Goal: Task Accomplishment & Management: Complete application form

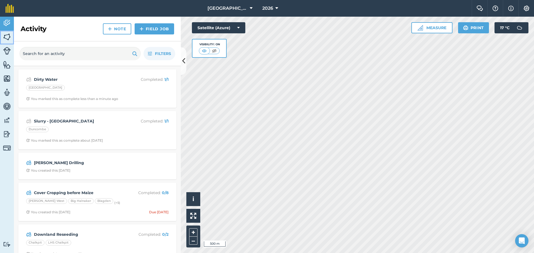
click at [7, 36] on img at bounding box center [7, 37] width 8 height 8
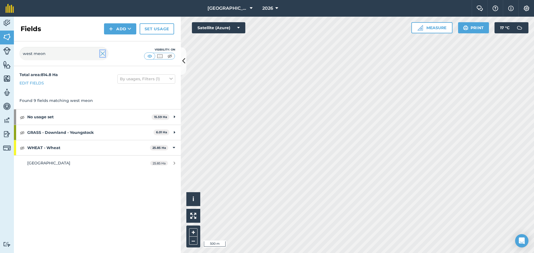
click at [103, 55] on img at bounding box center [102, 53] width 5 height 7
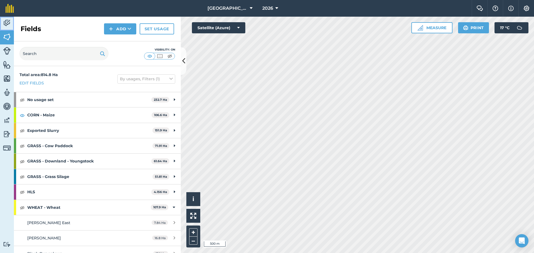
click at [7, 22] on img at bounding box center [7, 23] width 8 height 8
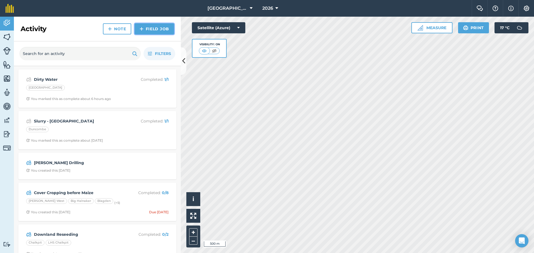
click at [153, 31] on link "Field Job" at bounding box center [153, 28] width 39 height 11
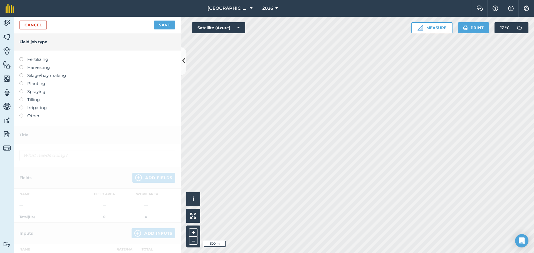
click at [38, 58] on label "Fertilizing" at bounding box center [97, 59] width 156 height 7
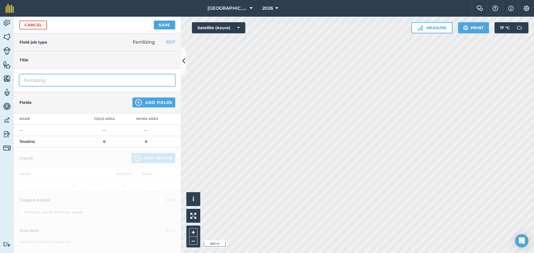
click at [119, 77] on input "Fertilizing" at bounding box center [97, 80] width 156 height 12
drag, startPoint x: 119, startPoint y: 77, endPoint x: 27, endPoint y: 79, distance: 92.3
click at [28, 79] on input "Fertilizing" at bounding box center [97, 80] width 156 height 12
type input "Slurry - [GEOGRAPHIC_DATA]"
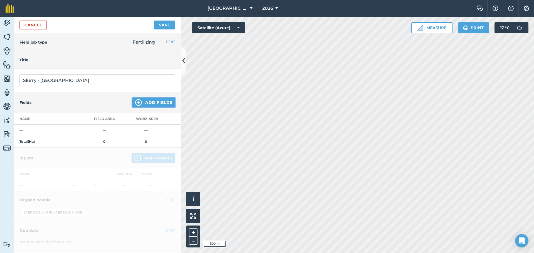
click at [159, 104] on button "Add Fields" at bounding box center [153, 103] width 43 height 10
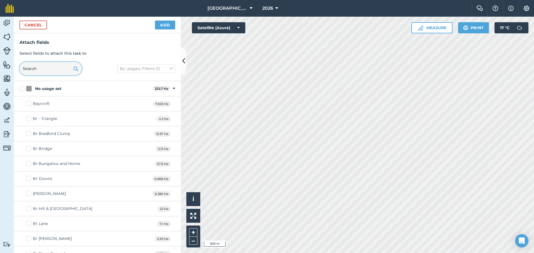
click at [61, 68] on input "text" at bounding box center [50, 68] width 62 height 13
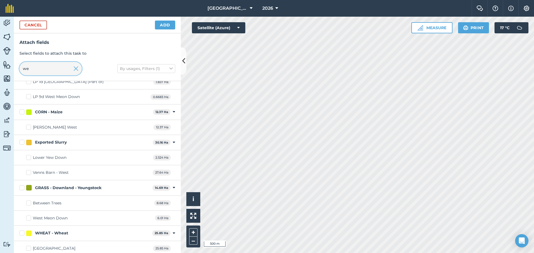
scroll to position [100, 0]
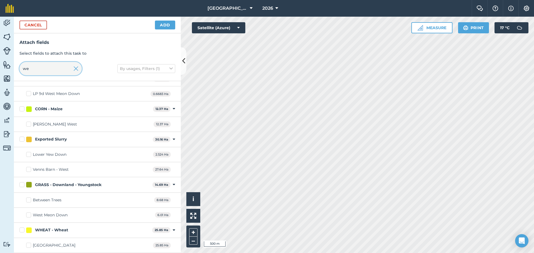
type input "we"
click at [60, 245] on div "[GEOGRAPHIC_DATA]" at bounding box center [54, 246] width 43 height 6
click at [30, 245] on input "[GEOGRAPHIC_DATA]" at bounding box center [28, 245] width 4 height 4
checkbox input "true"
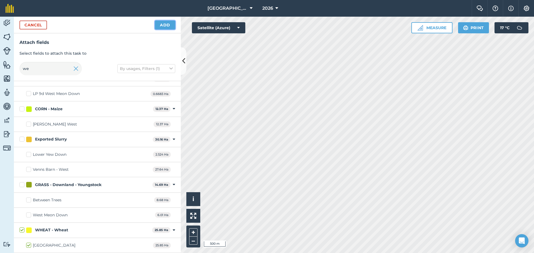
click at [169, 24] on button "Add" at bounding box center [165, 25] width 20 height 9
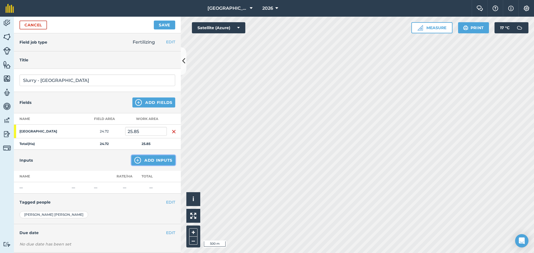
click at [145, 157] on button "Add Inputs" at bounding box center [153, 160] width 44 height 10
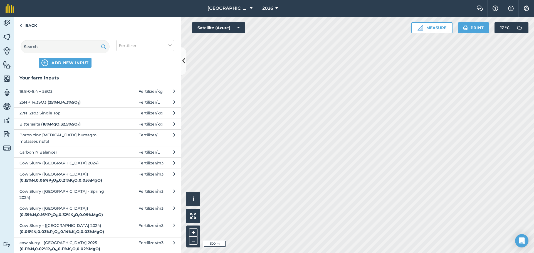
scroll to position [28, 0]
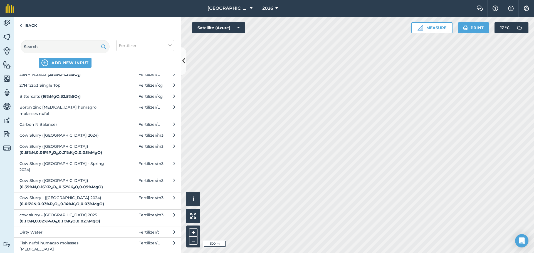
click at [65, 143] on span "Cow Slurry (Bottom Lagoon) ( 0.15 % N , 0.06 % P 2 O 5 , 0.21 % K 2 O , 0.05 % …" at bounding box center [64, 149] width 91 height 13
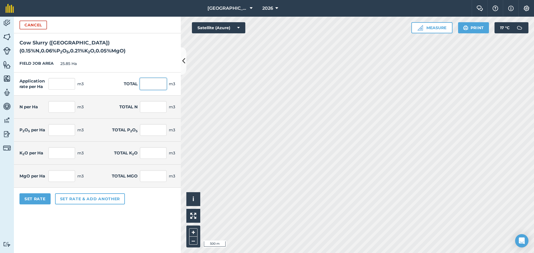
click at [148, 84] on input "text" at bounding box center [153, 84] width 27 height 12
type input "380"
type input "14.7"
type input "0.022"
type input "0.57"
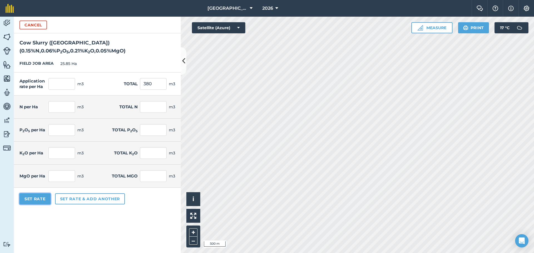
type input "0.009"
type input "0.243"
type input "0.031"
type input "0.813"
type input "0.007"
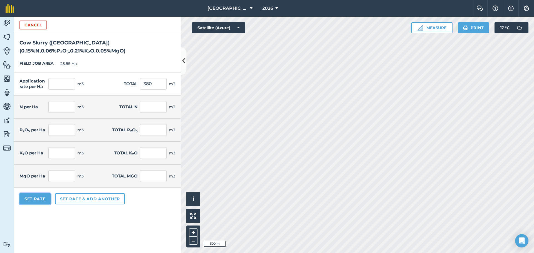
type input "0.171"
click at [39, 197] on button "Set Rate" at bounding box center [34, 198] width 31 height 11
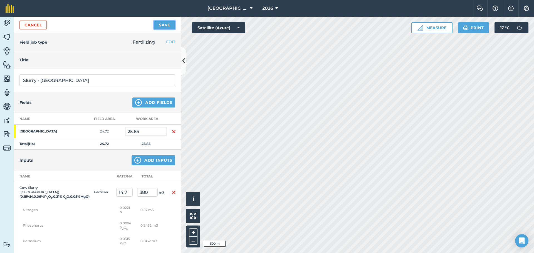
click at [164, 25] on button "Save" at bounding box center [164, 25] width 21 height 9
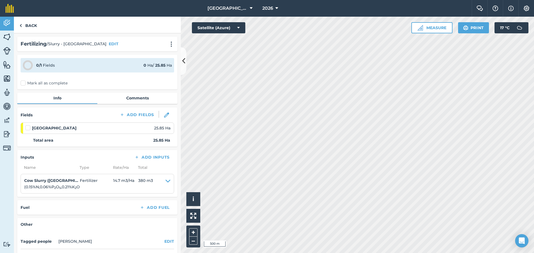
click at [30, 125] on label at bounding box center [28, 125] width 7 height 0
click at [29, 128] on input "checkbox" at bounding box center [27, 127] width 4 height 4
checkbox input "false"
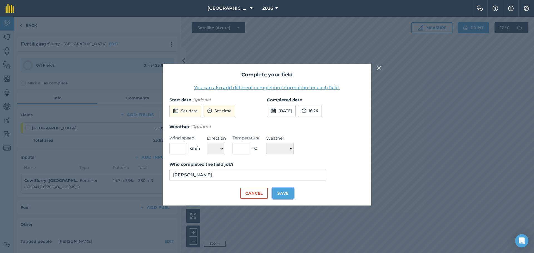
click at [286, 192] on button "Save" at bounding box center [282, 193] width 21 height 11
checkbox input "true"
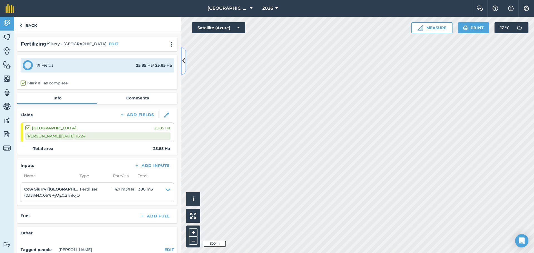
click at [184, 64] on icon at bounding box center [183, 61] width 3 height 10
